Goal: Task Accomplishment & Management: Manage account settings

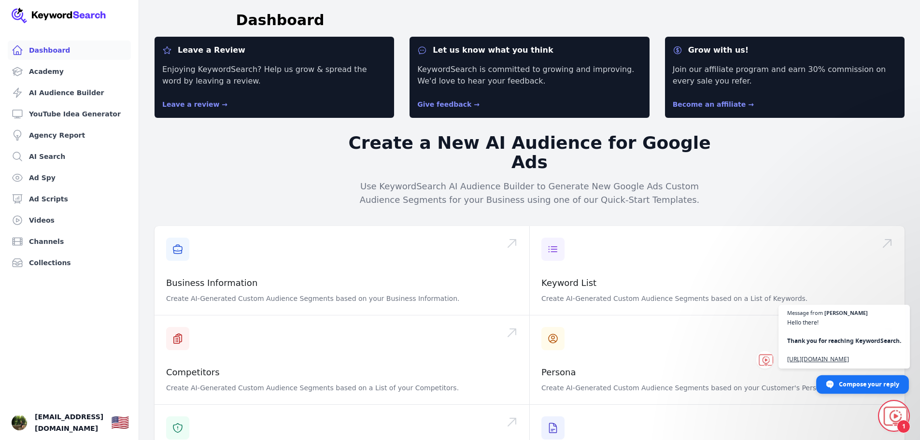
click at [844, 385] on span "Compose your reply" at bounding box center [869, 383] width 60 height 17
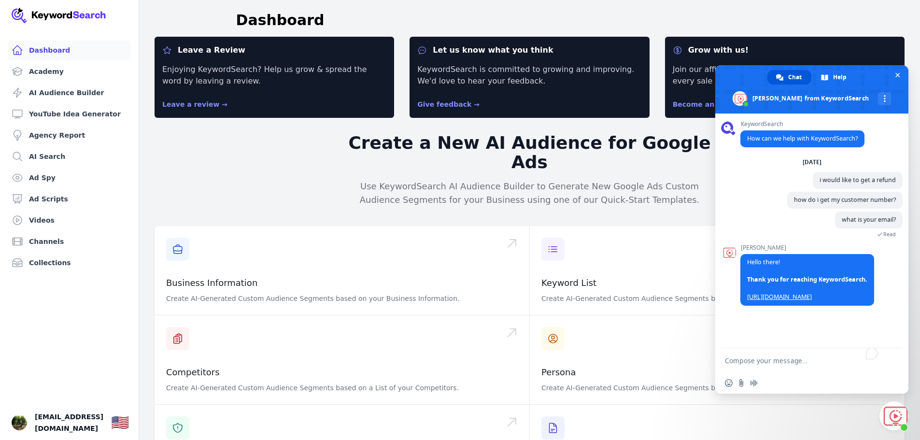
click at [764, 364] on textarea "To enrich screen reader interactions, please activate Accessibility in Grammarl…" at bounding box center [802, 360] width 155 height 24
type textarea "I"
paste textarea "Your notice must be sent to [EMAIL] and contain “REFUND REQUEST” in the subject…"
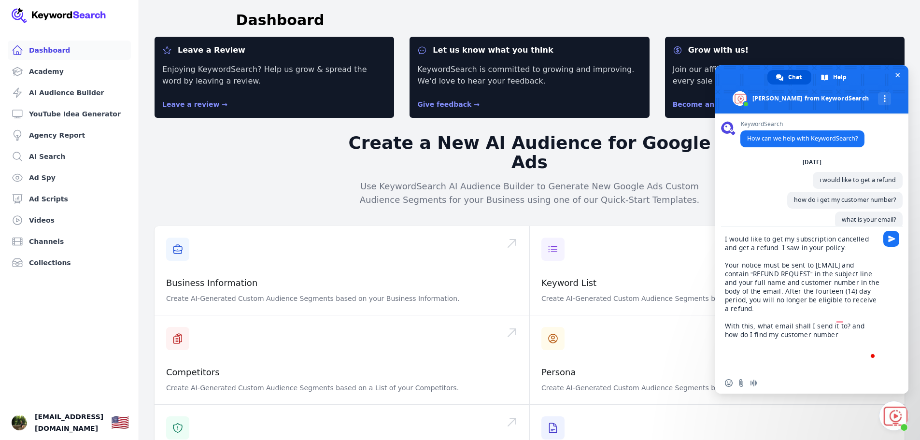
type textarea "I would like to get my subscription cancelled and get a refund. I saw in your p…"
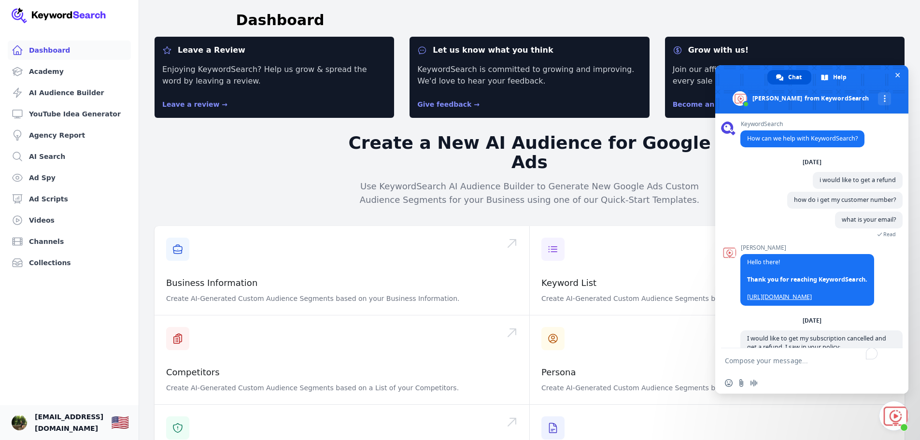
click at [100, 420] on span "[EMAIL_ADDRESS][DOMAIN_NAME]" at bounding box center [69, 422] width 69 height 23
click at [16, 419] on img "Open user button" at bounding box center [19, 422] width 15 height 15
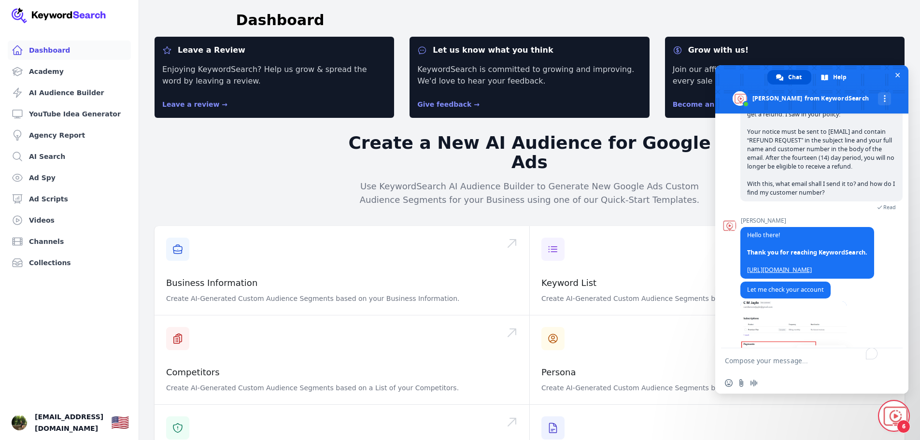
scroll to position [282, 0]
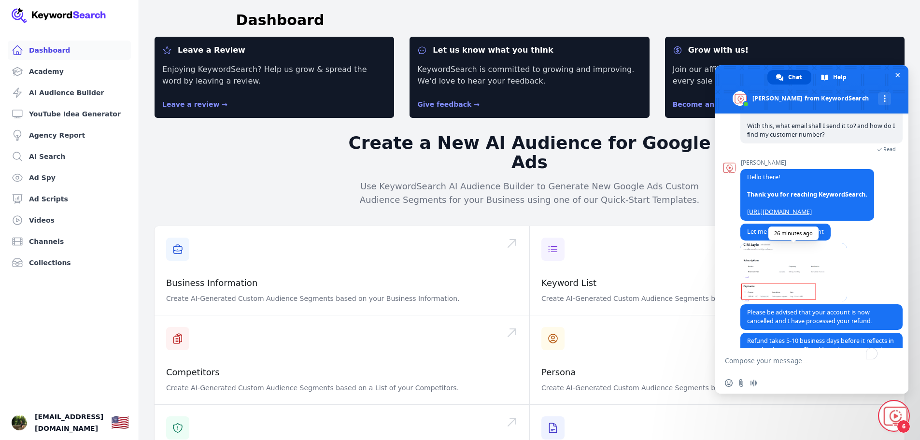
click at [800, 266] on span at bounding box center [794, 272] width 106 height 58
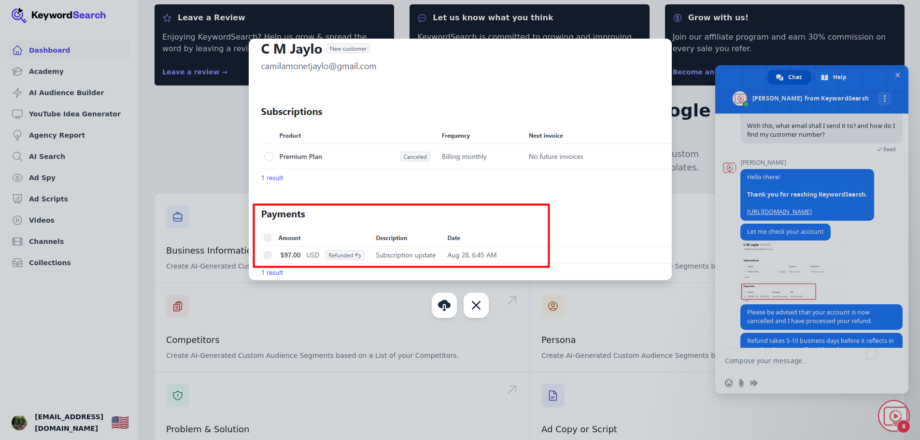
scroll to position [48, 0]
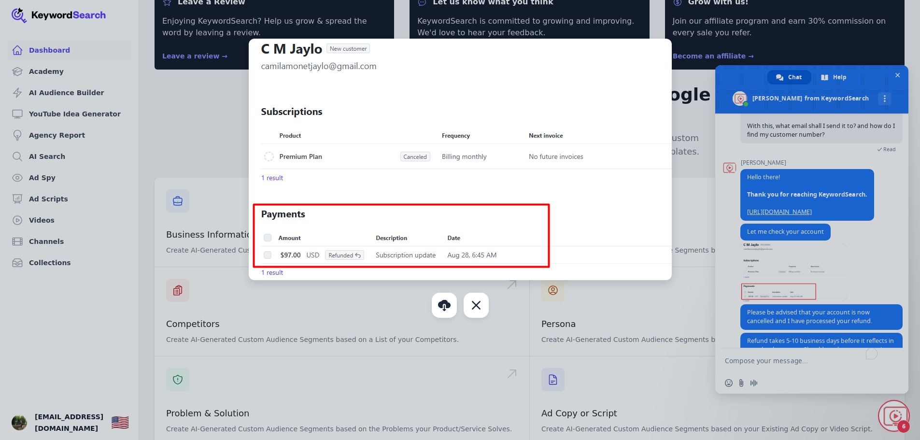
click at [900, 277] on div at bounding box center [460, 220] width 920 height 440
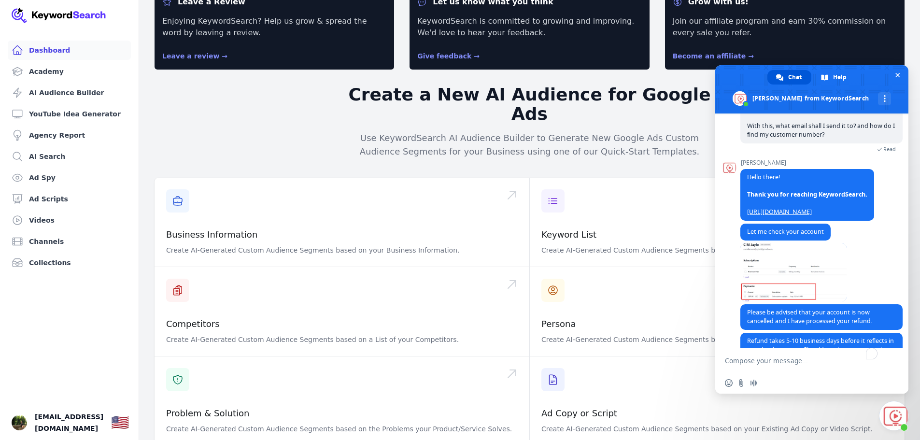
scroll to position [340, 0]
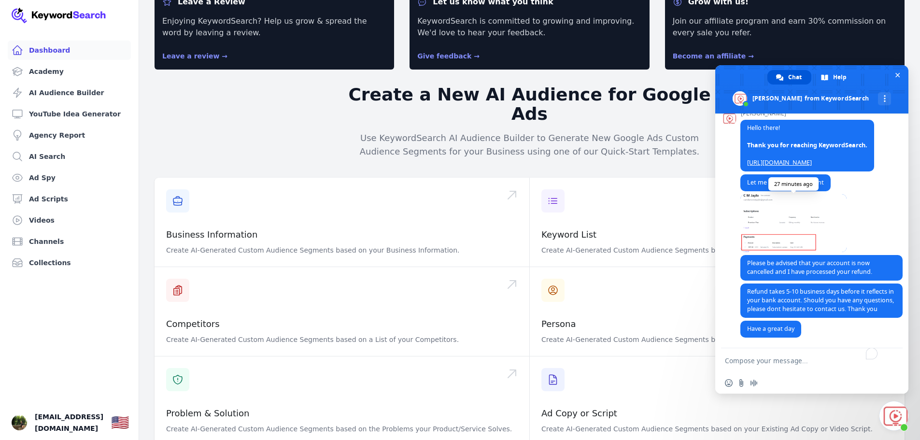
click at [798, 224] on span at bounding box center [794, 223] width 106 height 58
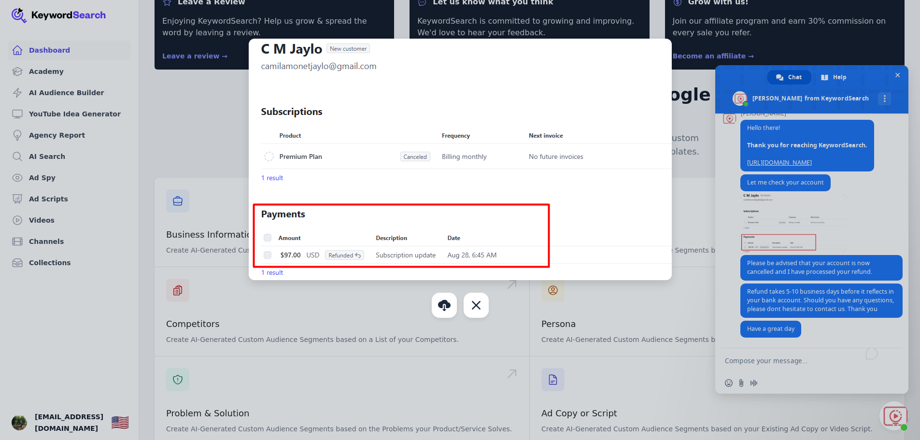
click at [697, 142] on div at bounding box center [460, 220] width 920 height 440
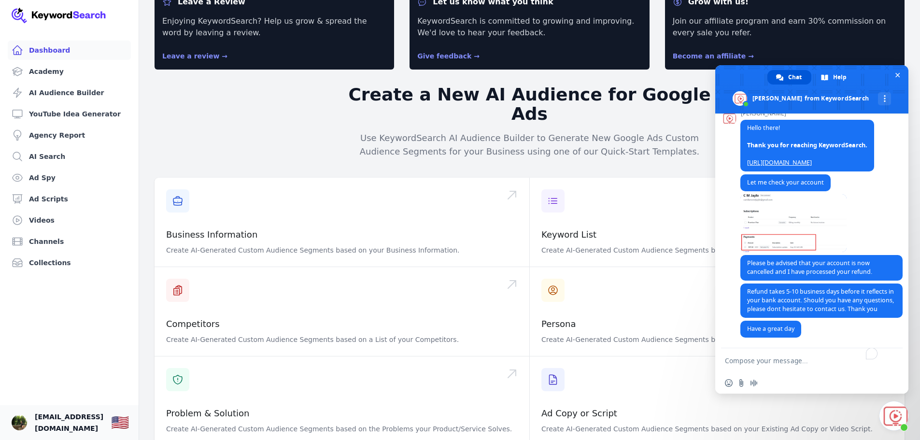
click at [32, 418] on link "Your profile [EMAIL_ADDRESS][DOMAIN_NAME] Show country selector 🇺🇸" at bounding box center [69, 422] width 139 height 35
click at [898, 73] on span "Close chat" at bounding box center [898, 75] width 5 height 6
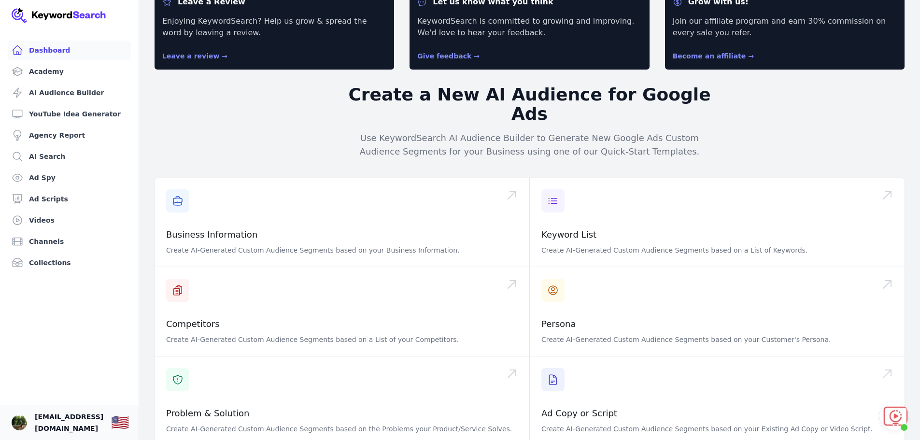
click at [56, 416] on span "[EMAIL_ADDRESS][DOMAIN_NAME]" at bounding box center [69, 422] width 69 height 23
click at [23, 421] on img "Open user button" at bounding box center [19, 422] width 15 height 15
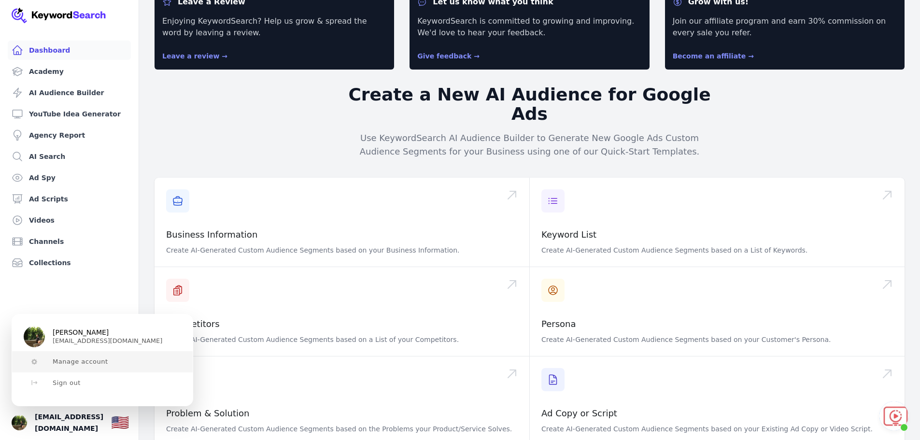
click at [86, 361] on span "Manage account" at bounding box center [81, 362] width 56 height 8
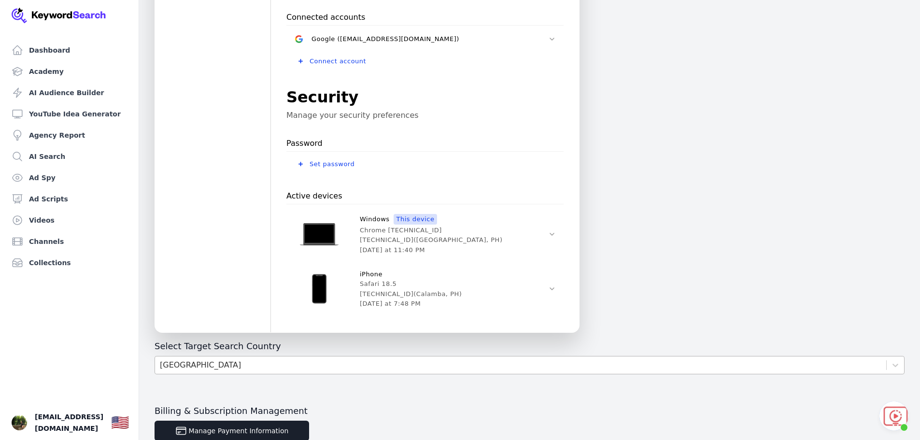
scroll to position [326, 0]
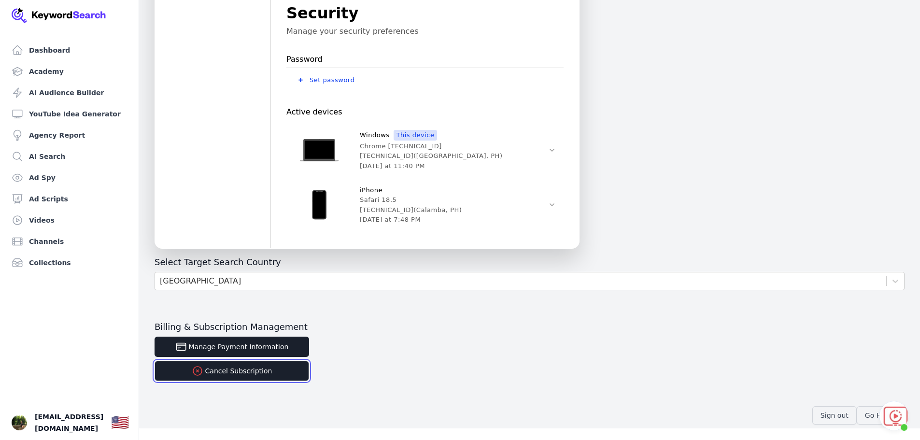
click at [218, 374] on button "Cancel Subscription" at bounding box center [232, 371] width 155 height 20
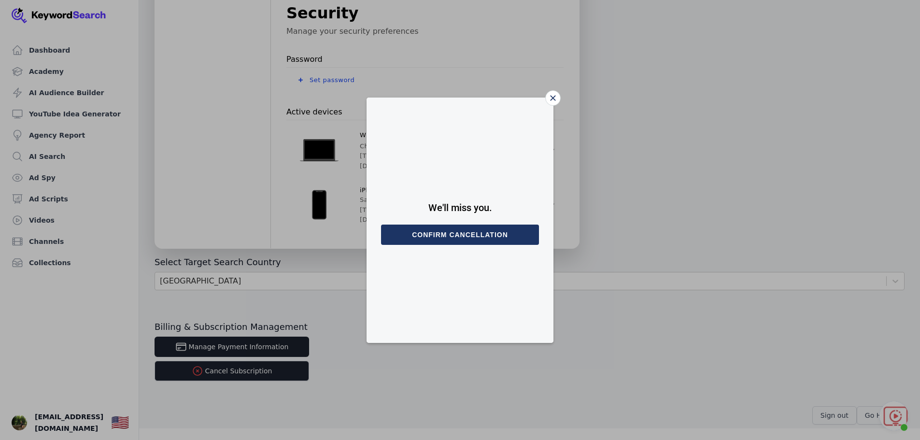
click at [485, 233] on button "Confirm cancellation" at bounding box center [460, 235] width 158 height 20
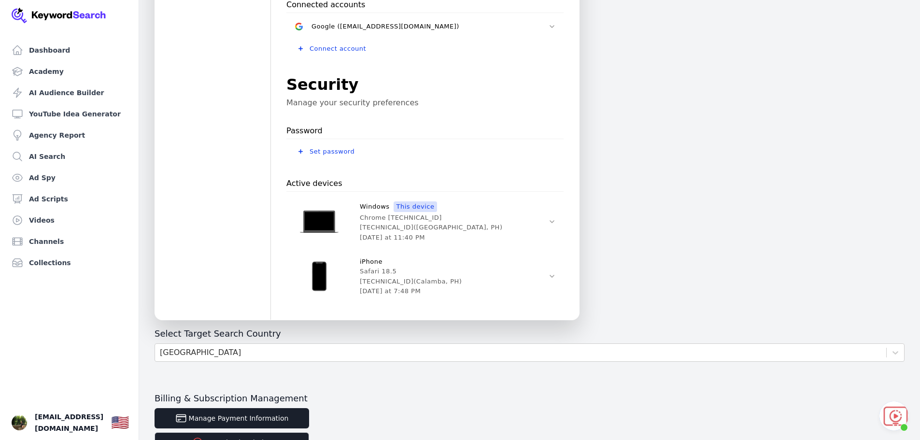
scroll to position [290, 0]
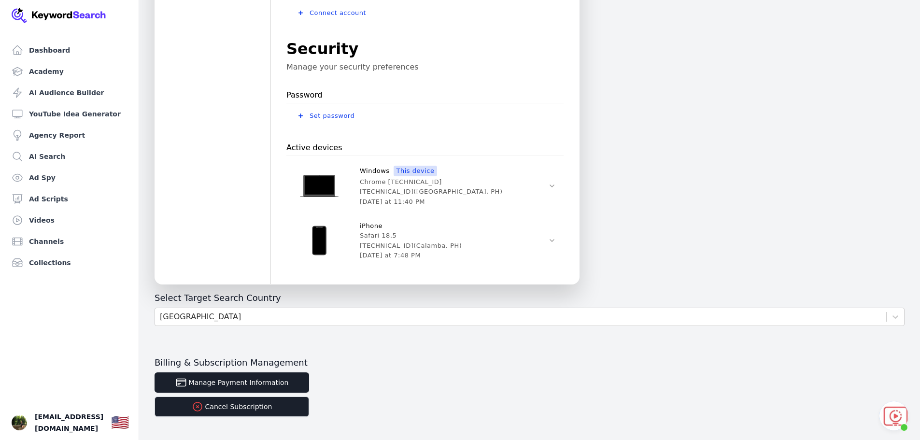
click at [901, 415] on span "Open chat" at bounding box center [894, 415] width 29 height 29
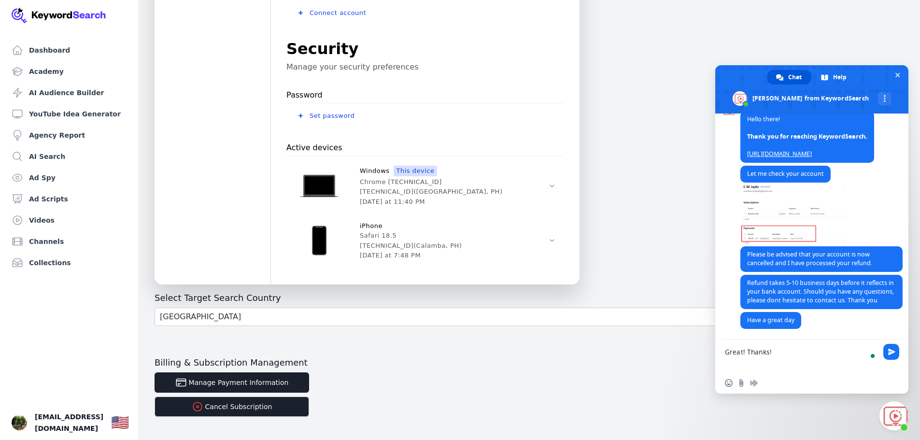
scroll to position [1, 0]
type textarea "Great! Thanks!"
click at [893, 356] on span "Send" at bounding box center [892, 352] width 16 height 16
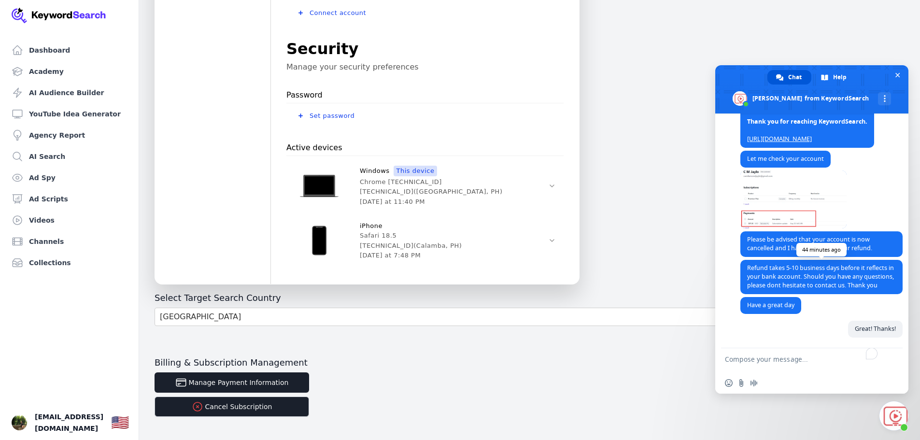
scroll to position [305, 0]
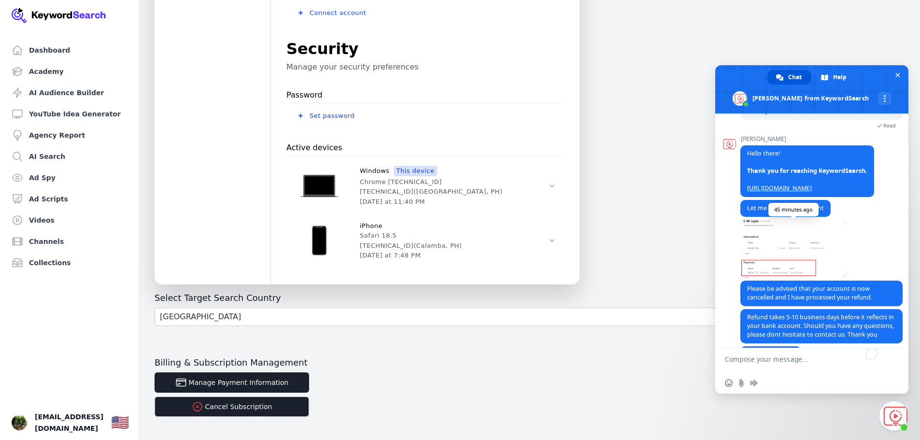
click at [787, 257] on span at bounding box center [794, 249] width 106 height 58
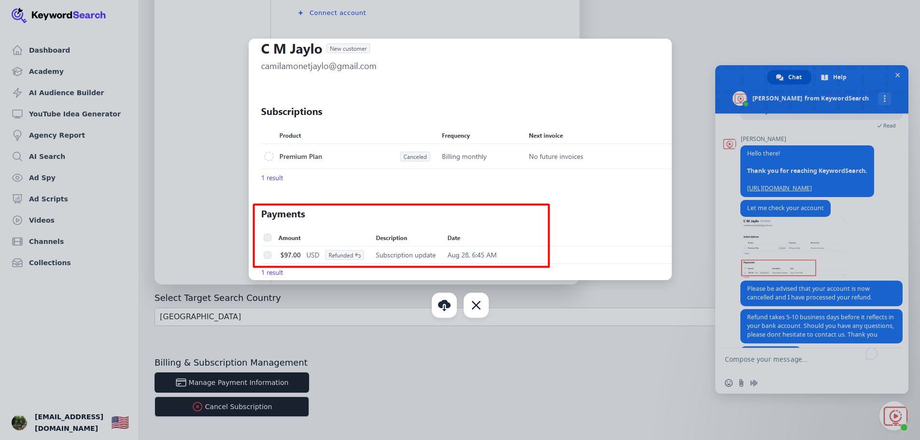
click at [792, 261] on div at bounding box center [460, 220] width 920 height 440
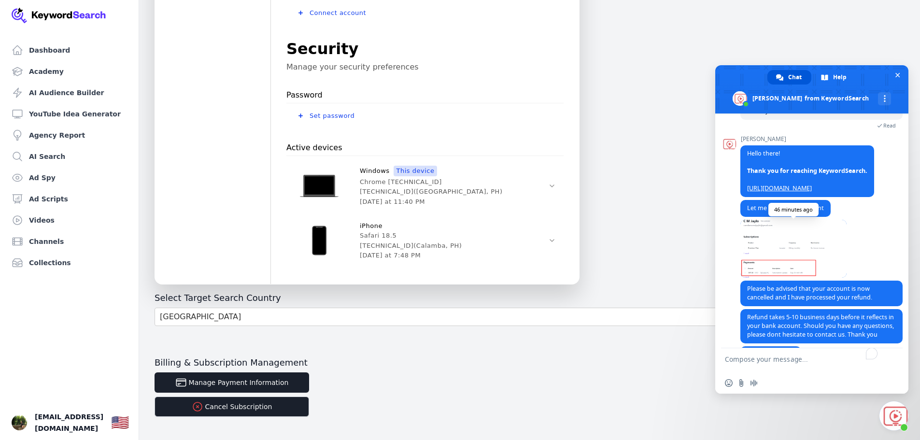
click at [783, 257] on span at bounding box center [794, 249] width 106 height 58
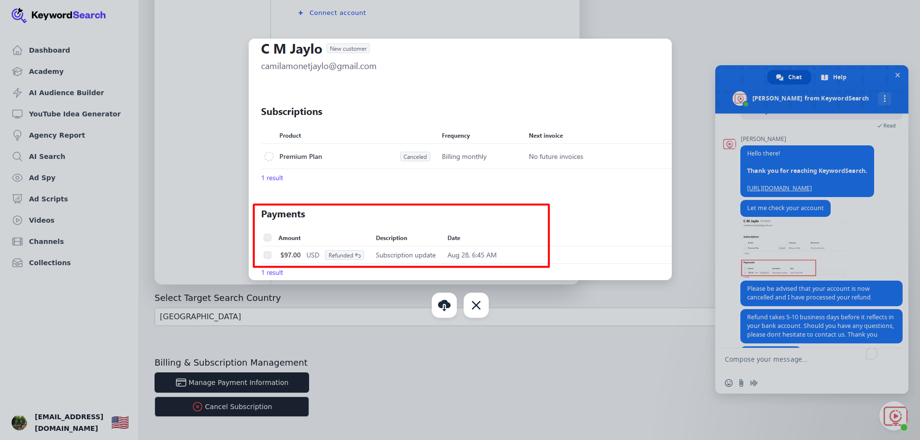
click at [830, 253] on div at bounding box center [460, 220] width 920 height 440
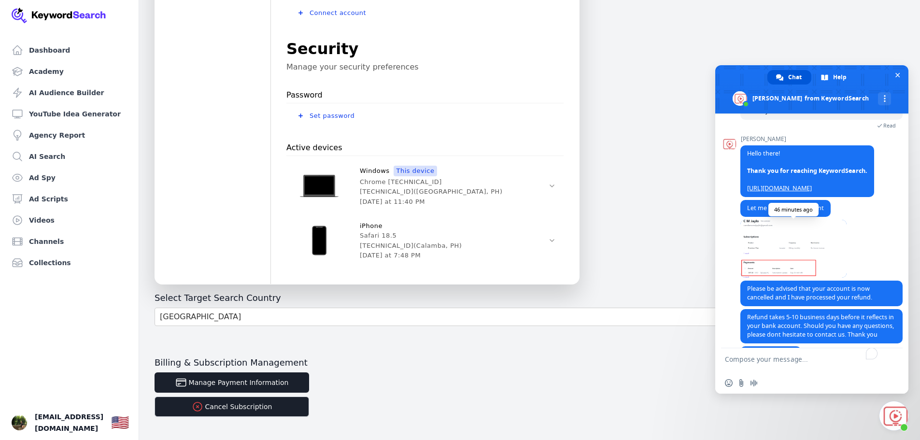
click at [789, 254] on span at bounding box center [794, 249] width 106 height 58
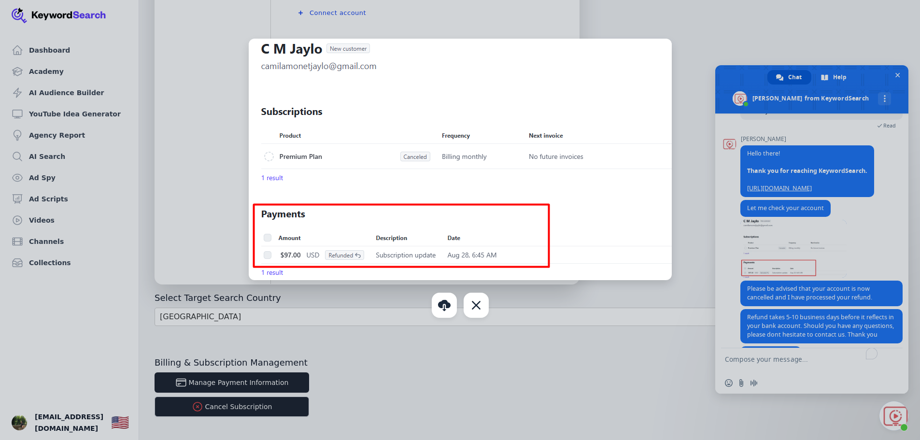
click at [871, 251] on div at bounding box center [460, 220] width 920 height 440
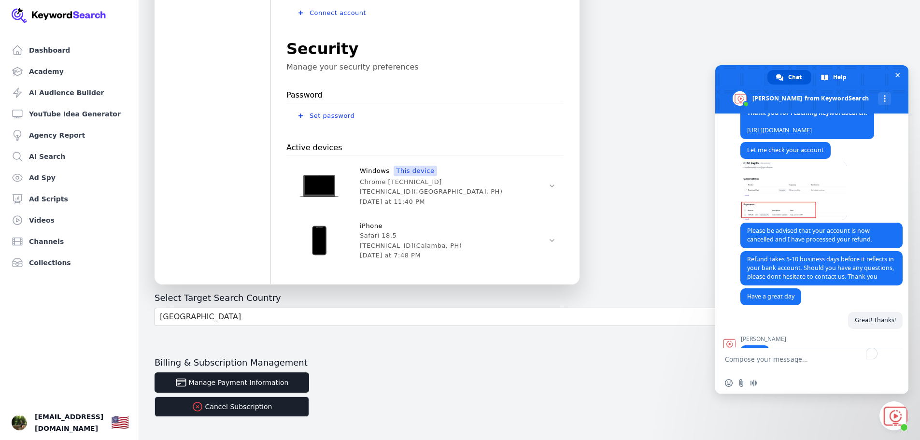
scroll to position [404, 0]
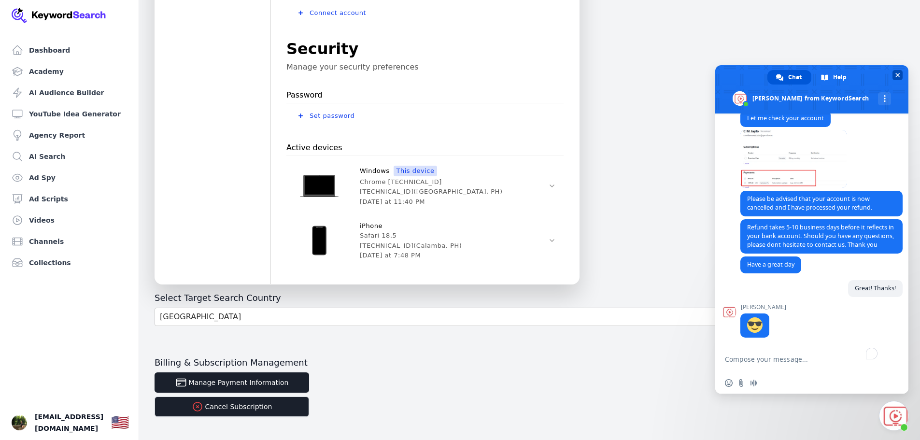
click at [901, 74] on span "Close chat" at bounding box center [898, 75] width 10 height 10
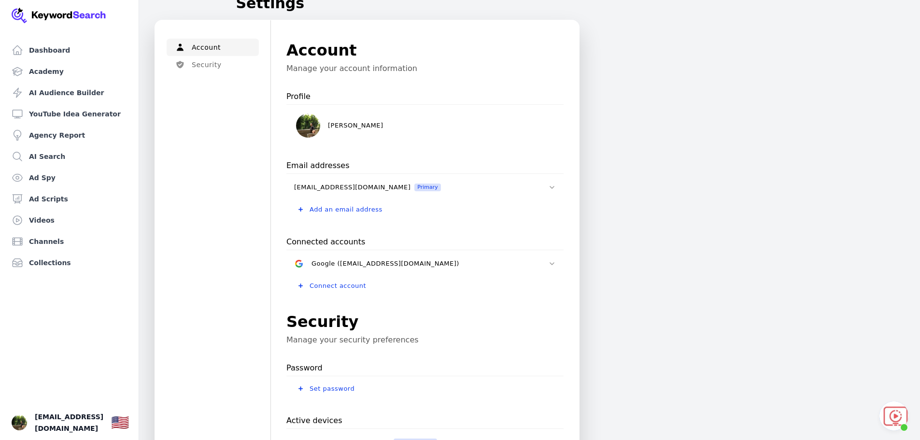
scroll to position [0, 0]
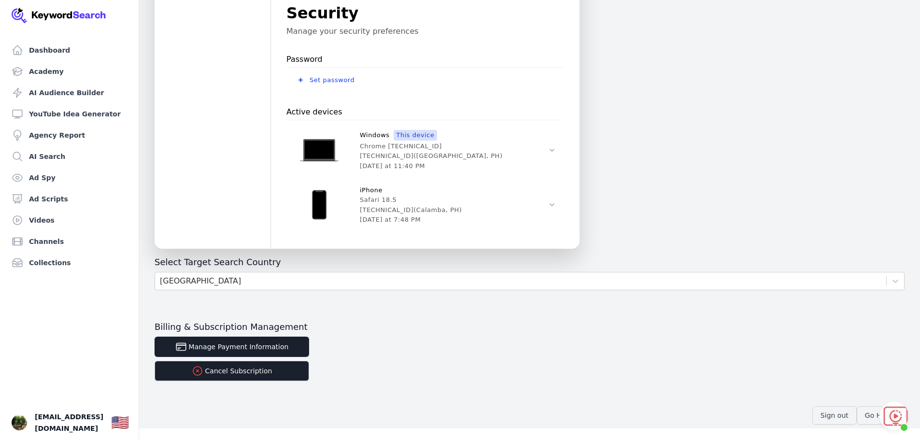
scroll to position [404, 0]
